Goal: Task Accomplishment & Management: Use online tool/utility

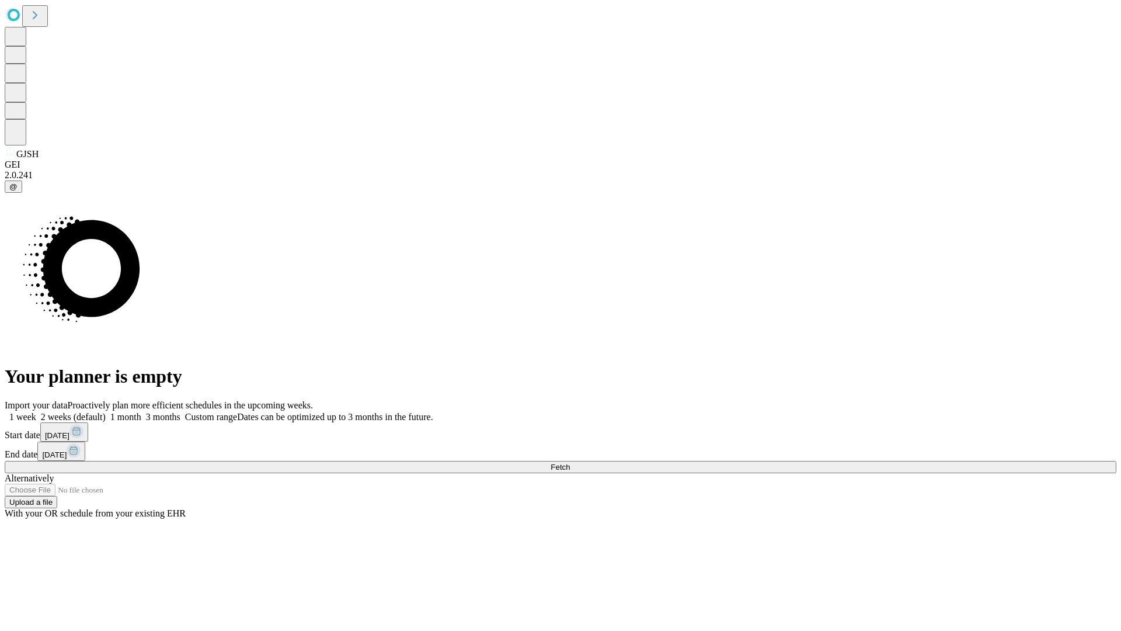
click at [570, 462] on span "Fetch" at bounding box center [560, 466] width 19 height 9
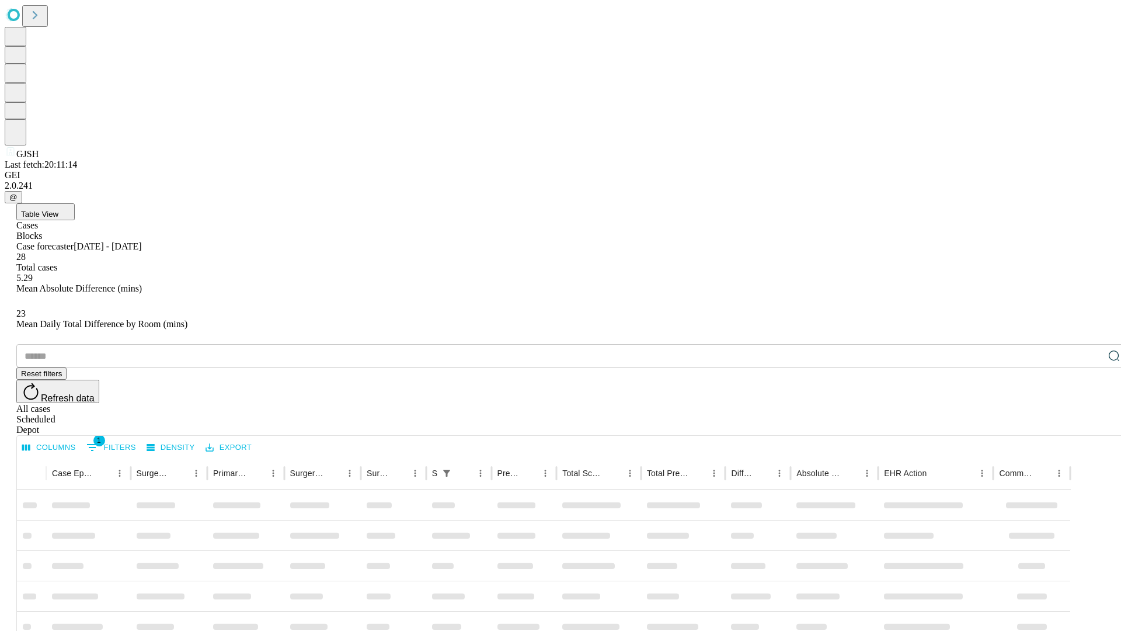
click at [1091, 425] on div "Depot" at bounding box center [572, 430] width 1112 height 11
